Goal: Information Seeking & Learning: Learn about a topic

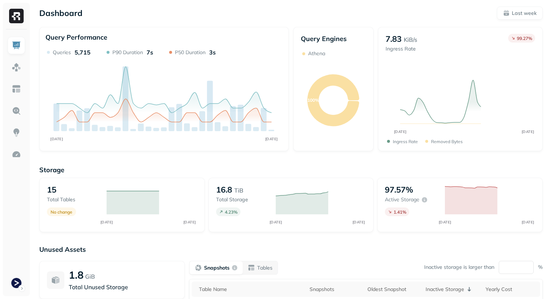
click at [22, 156] on link at bounding box center [16, 154] width 17 height 17
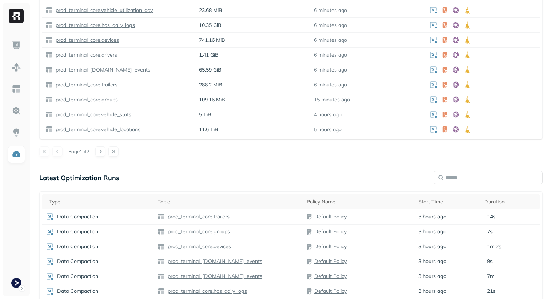
scroll to position [248, 0]
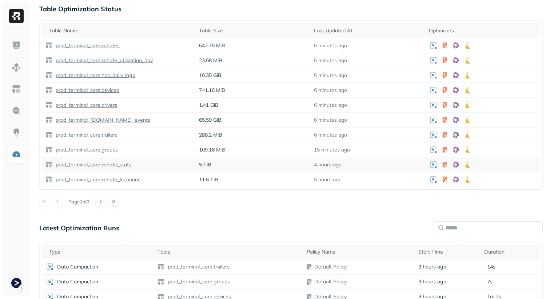
click at [105, 166] on p "prod_terminal_core.vehicle_stats" at bounding box center [92, 164] width 77 height 7
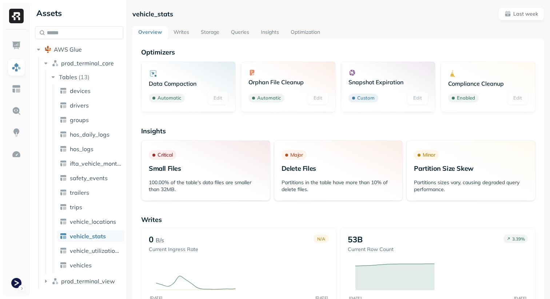
click at [198, 35] on link "Storage" at bounding box center [210, 32] width 30 height 13
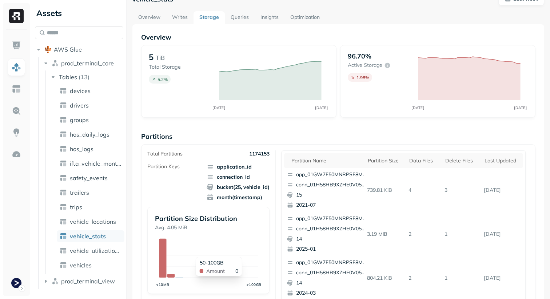
scroll to position [15, 0]
click at [302, 166] on th "Partition name" at bounding box center [324, 160] width 80 height 15
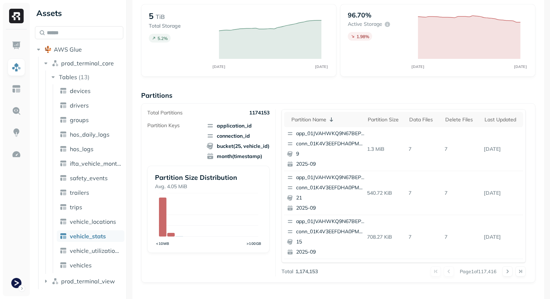
scroll to position [0, 0]
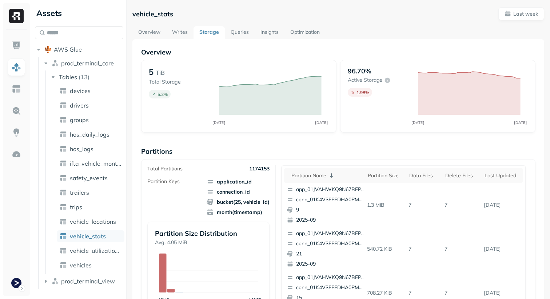
click at [175, 35] on link "Writes" at bounding box center [179, 32] width 27 height 13
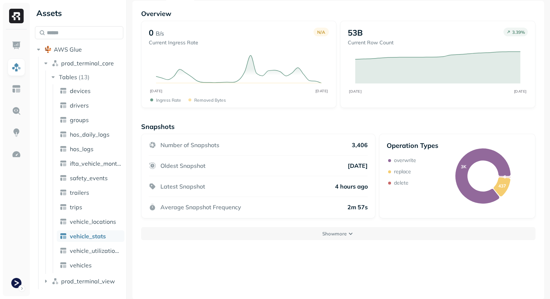
scroll to position [39, 0]
click at [338, 235] on p "Show more" at bounding box center [334, 233] width 24 height 7
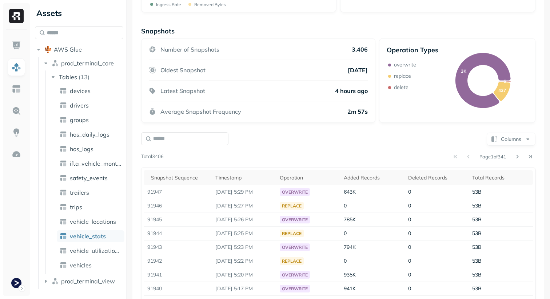
scroll to position [142, 0]
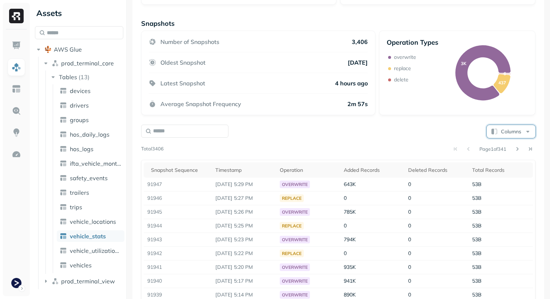
click at [513, 133] on button "Columns" at bounding box center [510, 131] width 49 height 13
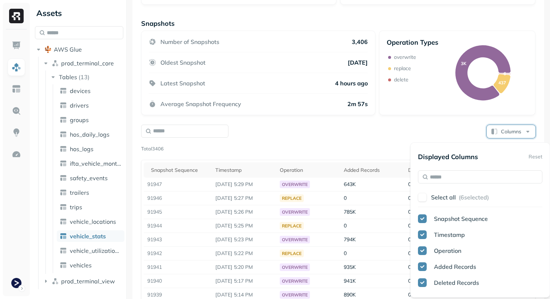
click at [433, 201] on p "Select all" at bounding box center [443, 197] width 25 height 7
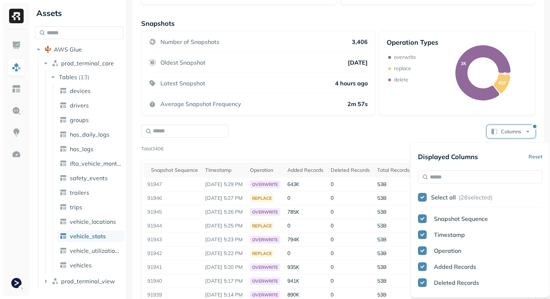
click at [341, 125] on div "Columns" at bounding box center [338, 131] width 394 height 14
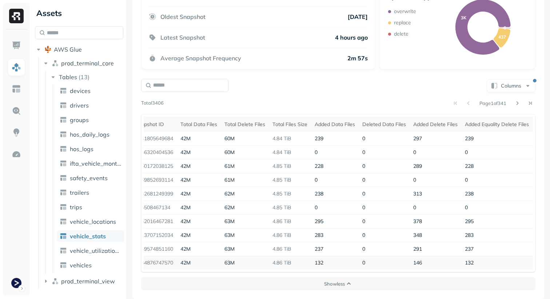
scroll to position [0, 0]
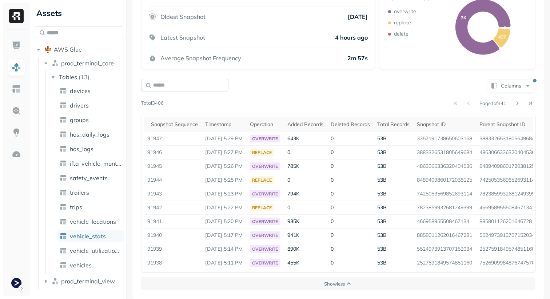
click at [212, 88] on input "text" at bounding box center [184, 85] width 87 height 13
type input "*******"
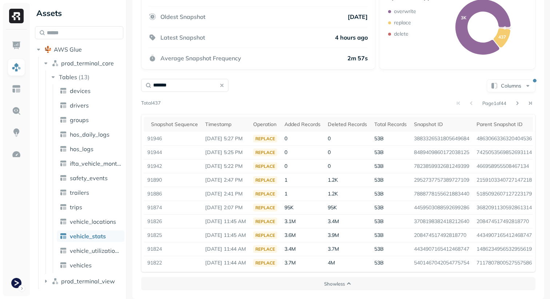
click at [288, 84] on div "******* Columns" at bounding box center [338, 85] width 394 height 14
click at [519, 89] on button "Columns" at bounding box center [510, 85] width 49 height 13
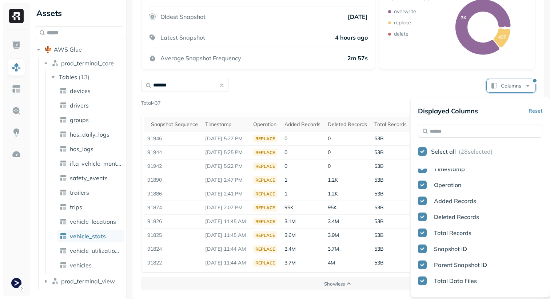
scroll to position [25, 0]
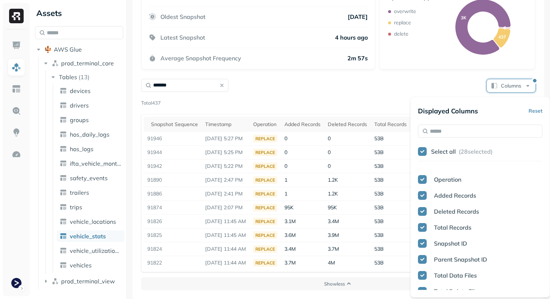
click at [422, 226] on button "button" at bounding box center [422, 227] width 9 height 9
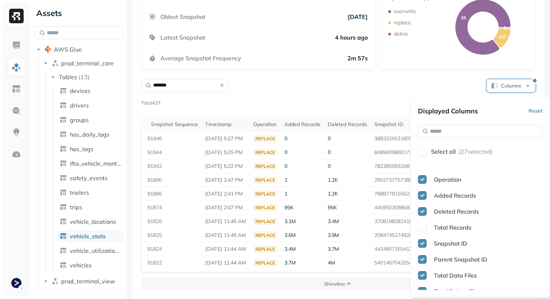
click at [422, 243] on button "button" at bounding box center [422, 243] width 9 height 9
click at [422, 262] on button "button" at bounding box center [422, 259] width 9 height 9
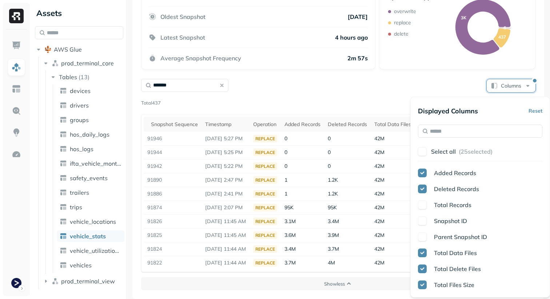
scroll to position [51, 0]
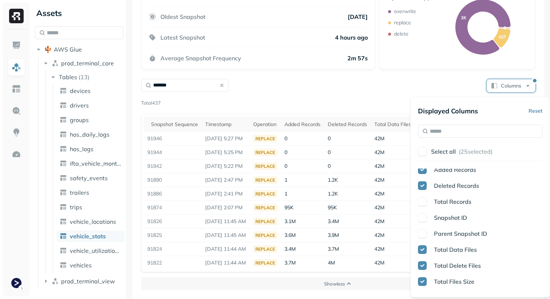
click at [423, 250] on button "button" at bounding box center [422, 249] width 9 height 9
click at [423, 266] on button "button" at bounding box center [422, 265] width 9 height 9
click at [423, 285] on button "button" at bounding box center [422, 281] width 9 height 9
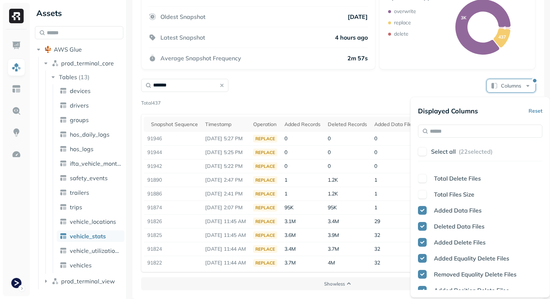
drag, startPoint x: 420, startPoint y: 209, endPoint x: 420, endPoint y: 257, distance: 47.3
click at [420, 261] on div "Snapshot Sequence Timestamp Operation Added Records Deleted Records Total Recor…" at bounding box center [480, 229] width 124 height 121
click at [421, 259] on button "button" at bounding box center [422, 258] width 9 height 9
click at [421, 274] on button "button" at bounding box center [422, 274] width 9 height 9
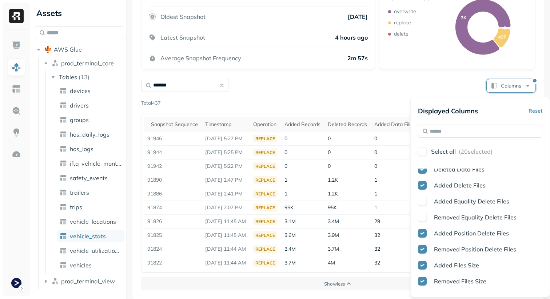
scroll to position [219, 0]
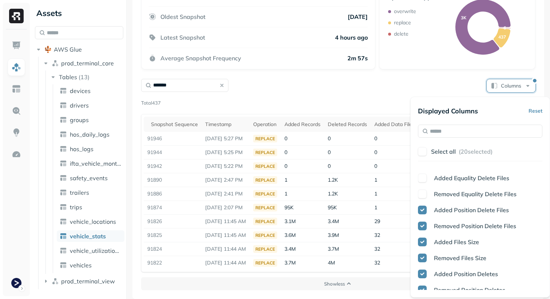
click at [419, 209] on button "button" at bounding box center [422, 210] width 9 height 9
click at [420, 226] on button "button" at bounding box center [422, 226] width 9 height 9
click at [420, 238] on button "button" at bounding box center [422, 242] width 9 height 9
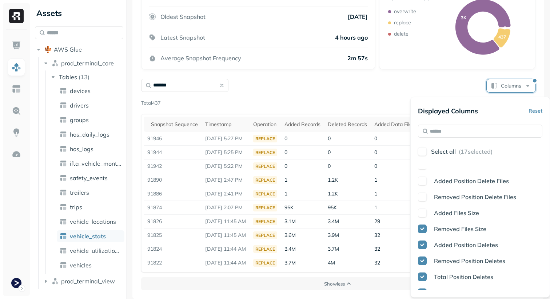
scroll to position [249, 0]
click at [422, 226] on button "button" at bounding box center [422, 227] width 9 height 9
click at [422, 240] on button "button" at bounding box center [422, 243] width 9 height 9
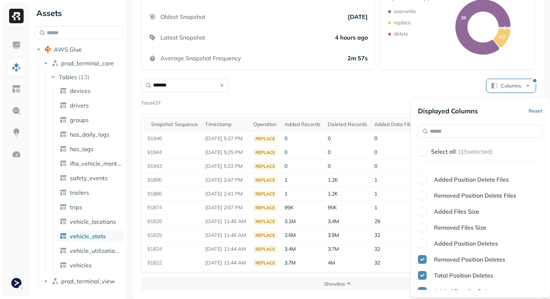
click at [420, 256] on button "button" at bounding box center [422, 259] width 9 height 9
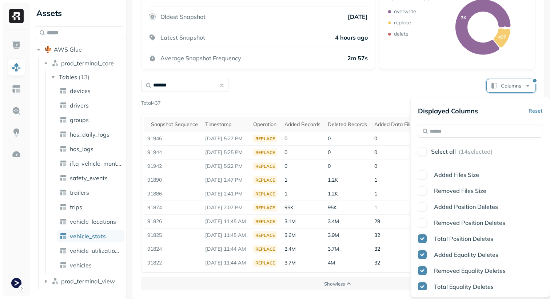
click at [423, 237] on button "button" at bounding box center [422, 238] width 9 height 9
click at [423, 253] on button "button" at bounding box center [422, 254] width 9 height 9
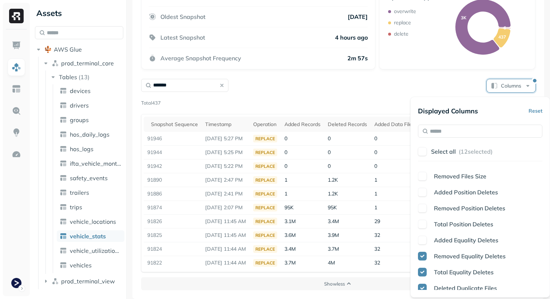
scroll to position [321, 0]
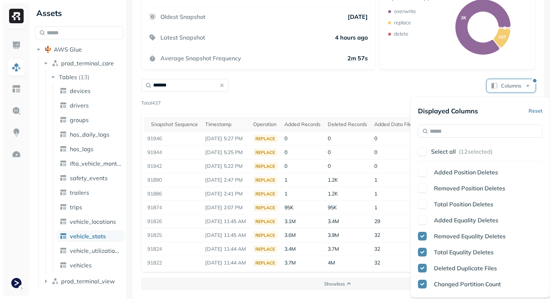
click at [420, 240] on button "button" at bounding box center [422, 236] width 9 height 9
click at [420, 249] on button "button" at bounding box center [422, 252] width 9 height 9
click at [423, 265] on button "button" at bounding box center [422, 268] width 9 height 9
click at [365, 73] on div "Snapshots Number of Snapshots 3,406 Oldest Snapshot [DATE] Latest Snapshot 4 ho…" at bounding box center [338, 131] width 394 height 317
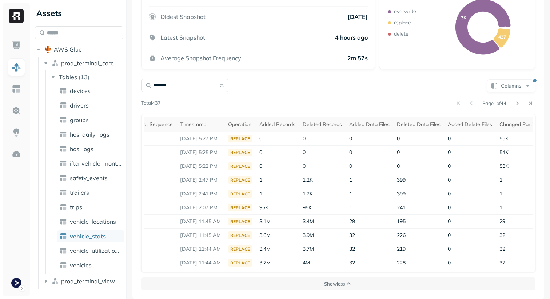
scroll to position [0, 0]
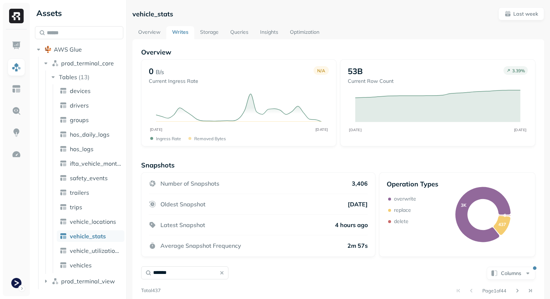
click at [221, 33] on link "Storage" at bounding box center [209, 32] width 30 height 13
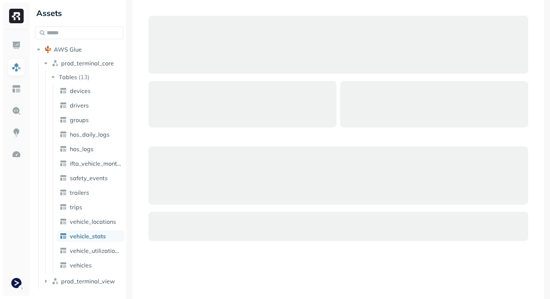
scroll to position [362, 0]
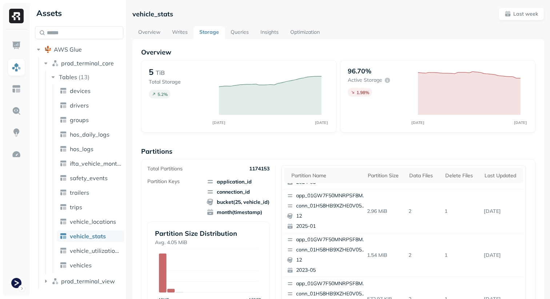
click at [154, 42] on div "Overview 5 TiB Total Storage 5.2 % SEP [DATE] 96.70% Active storage 1.98 % SEP …" at bounding box center [337, 297] width 411 height 517
click at [154, 39] on link "Overview" at bounding box center [149, 32] width 34 height 13
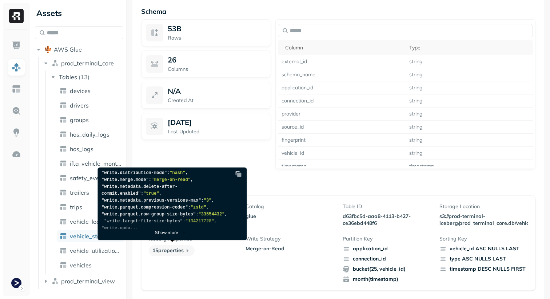
scroll to position [181, 0]
click at [175, 236] on div "Show more" at bounding box center [170, 226] width 145 height 25
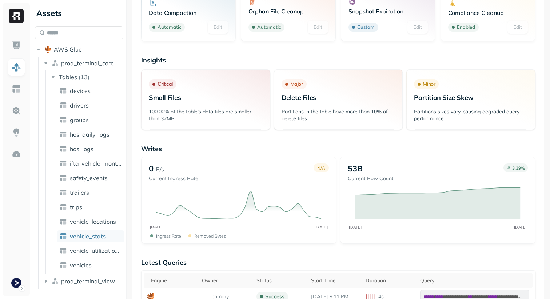
scroll to position [0, 0]
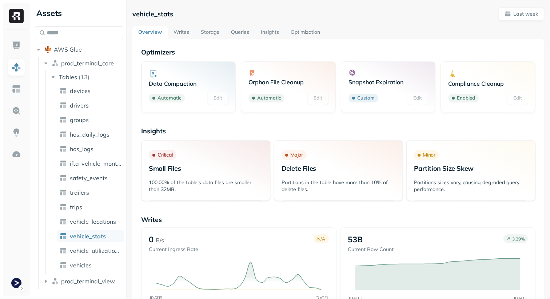
click at [184, 30] on link "Writes" at bounding box center [181, 32] width 27 height 13
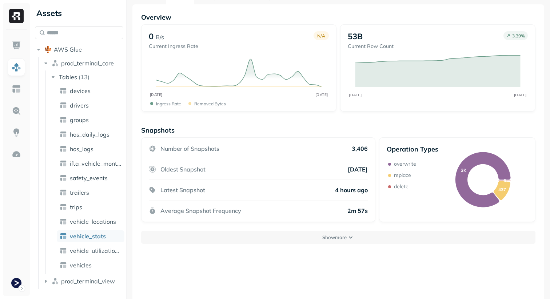
scroll to position [39, 0]
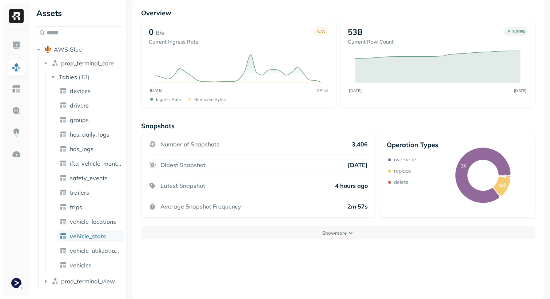
click at [272, 169] on div "Oldest Snapshot 6 days ago" at bounding box center [258, 165] width 219 height 21
click at [324, 161] on div "Oldest Snapshot 6 days ago" at bounding box center [258, 165] width 219 height 21
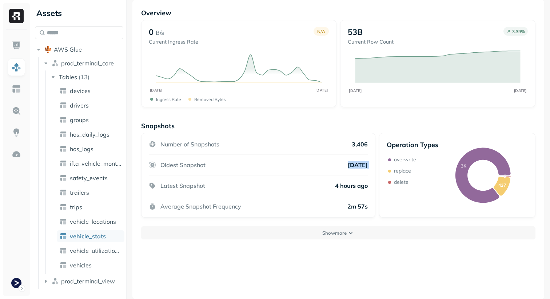
click at [324, 161] on div "Oldest Snapshot 6 days ago" at bounding box center [258, 165] width 219 height 21
click at [348, 150] on div "Number of Snapshots 3,406" at bounding box center [258, 148] width 219 height 14
click at [348, 164] on p "[DATE]" at bounding box center [358, 164] width 20 height 7
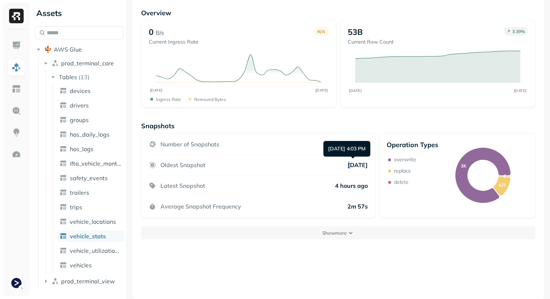
click at [348, 164] on p "[DATE]" at bounding box center [358, 164] width 20 height 7
click at [338, 186] on p "4 hours ago" at bounding box center [351, 185] width 33 height 7
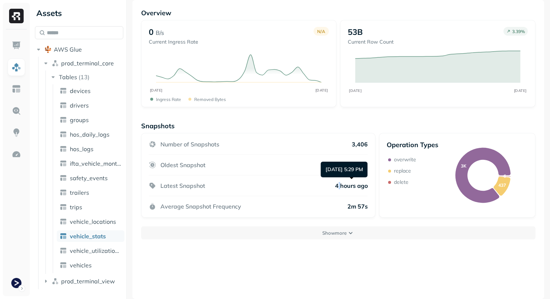
click at [338, 186] on p "4 hours ago" at bounding box center [351, 185] width 33 height 7
click at [336, 205] on div "Average Snapshot Frequency 2m 57s" at bounding box center [258, 203] width 219 height 14
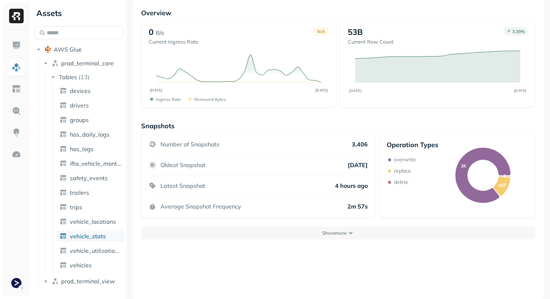
click at [336, 188] on p "4 hours ago" at bounding box center [351, 185] width 33 height 7
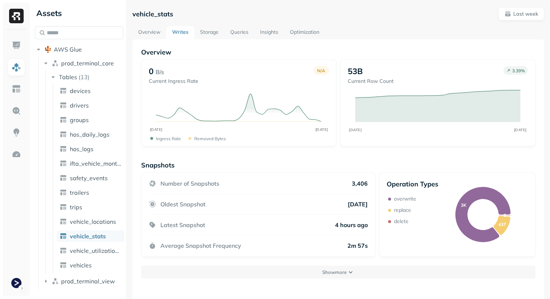
click at [145, 37] on link "Overview" at bounding box center [149, 32] width 34 height 13
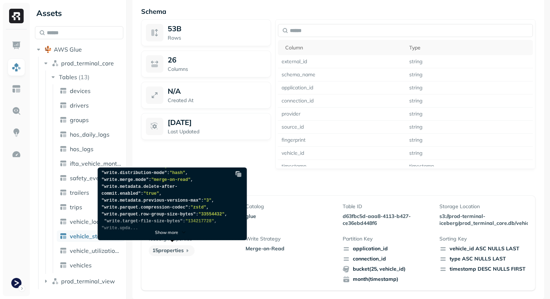
scroll to position [181, 0]
click at [184, 227] on div "Show more" at bounding box center [170, 226] width 145 height 25
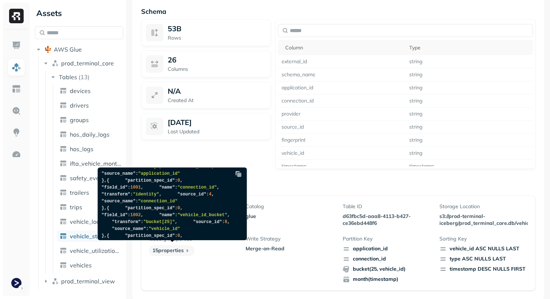
scroll to position [210, 0]
click at [176, 133] on span ""merge-on-read"" at bounding box center [173, 130] width 39 height 5
click at [214, 198] on pre "{ "format_version" : 2 , "catalog" : "glue" , "table_uuid" : "d63fbc5d-aaa8-411…" at bounding box center [170, 192] width 145 height 469
click at [210, 195] on pre "{ "format_version" : 2 , "catalog" : "glue" , "table_uuid" : "d63fbc5d-aaa8-411…" at bounding box center [170, 192] width 145 height 469
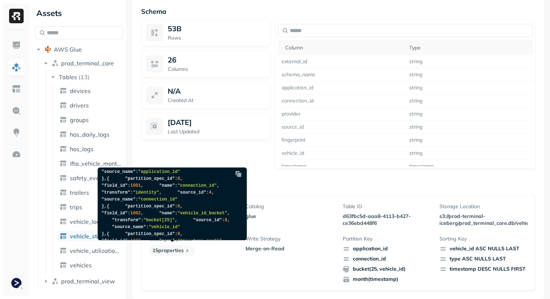
click at [210, 195] on pre "{ "format_version" : 2 , "catalog" : "glue" , "table_uuid" : "d63fbc5d-aaa8-411…" at bounding box center [170, 192] width 145 height 469
click at [193, 133] on span ""merge-on-read"" at bounding box center [173, 130] width 39 height 5
click at [198, 119] on span ""33554432"" at bounding box center [211, 116] width 26 height 5
drag, startPoint x: 232, startPoint y: 194, endPoint x: 100, endPoint y: 177, distance: 133.0
click at [100, 177] on pre "{ "format_version" : 2 , "catalog" : "glue" , "table_uuid" : "d63fbc5d-aaa8-411…" at bounding box center [170, 192] width 145 height 469
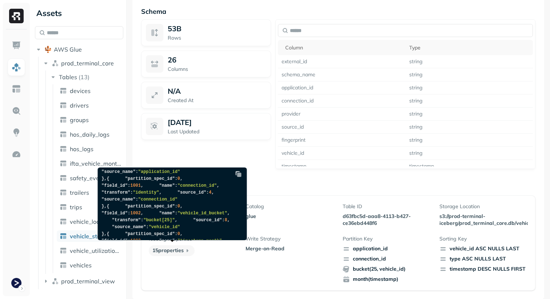
copy code ""write.parquet.row-group-size-bytes" : "33554432" , "write.target-file-size-byt…"
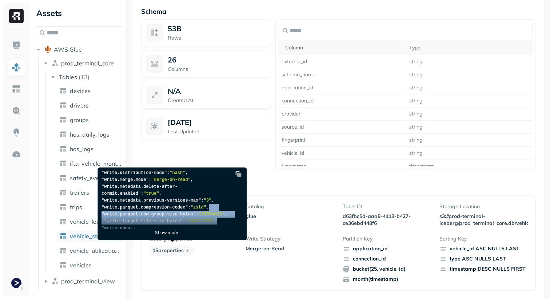
scroll to position [181, 0]
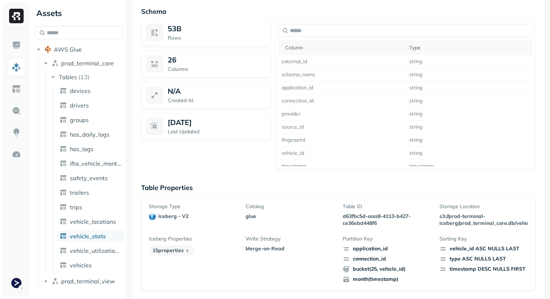
click at [280, 196] on div "Storage Type iceberg - v2 Catalog glue Table ID d63fbc5d-aaa8-4113-b427-ce36ebd…" at bounding box center [338, 243] width 394 height 95
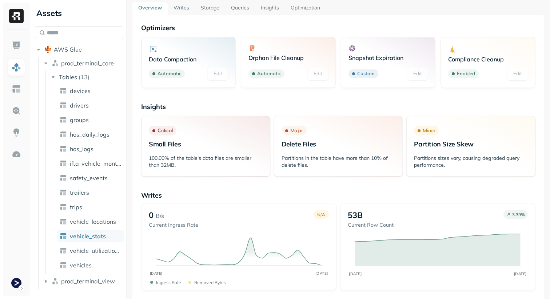
scroll to position [0, 0]
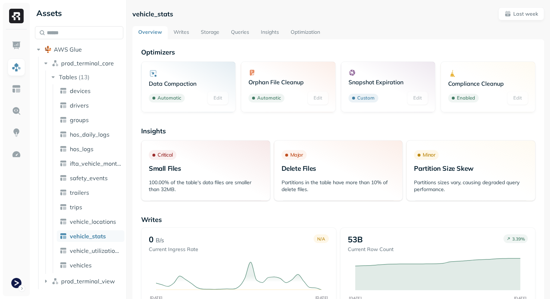
click at [328, 143] on div "Major Delete Files" at bounding box center [338, 159] width 128 height 32
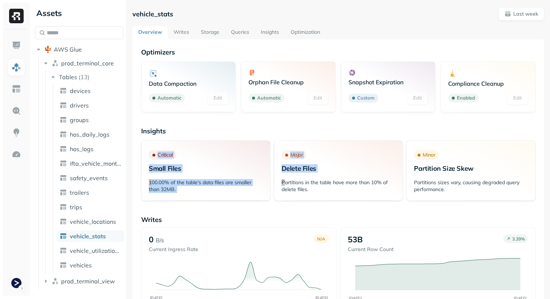
drag, startPoint x: 331, startPoint y: 137, endPoint x: 336, endPoint y: 178, distance: 40.6
click at [336, 178] on div "Insights Critical Small Files 100.00% of the table's data files are smaller tha…" at bounding box center [338, 164] width 394 height 74
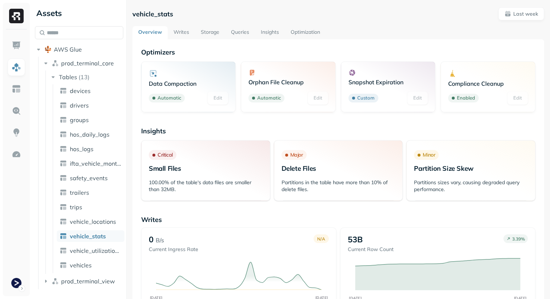
click at [261, 58] on div "Optimizers Data Compaction Automatic Edit Orphan File Cleanup Automatic Edit Sn…" at bounding box center [338, 80] width 394 height 64
